Goal: Find contact information: Find contact information

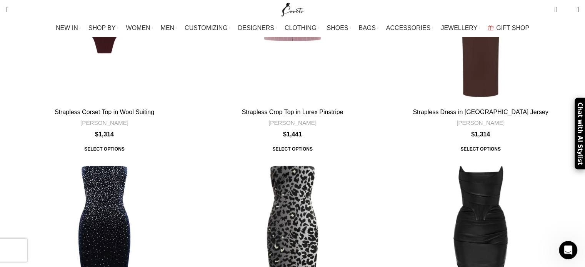
scroll to position [11074, 0]
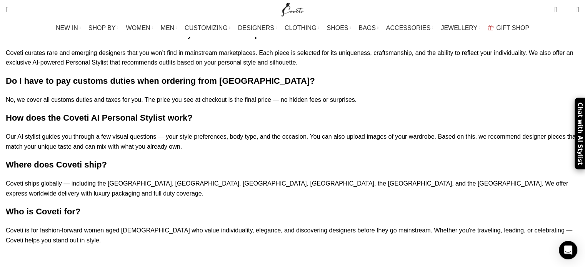
scroll to position [1188, 0]
